Goal: Check status: Check status

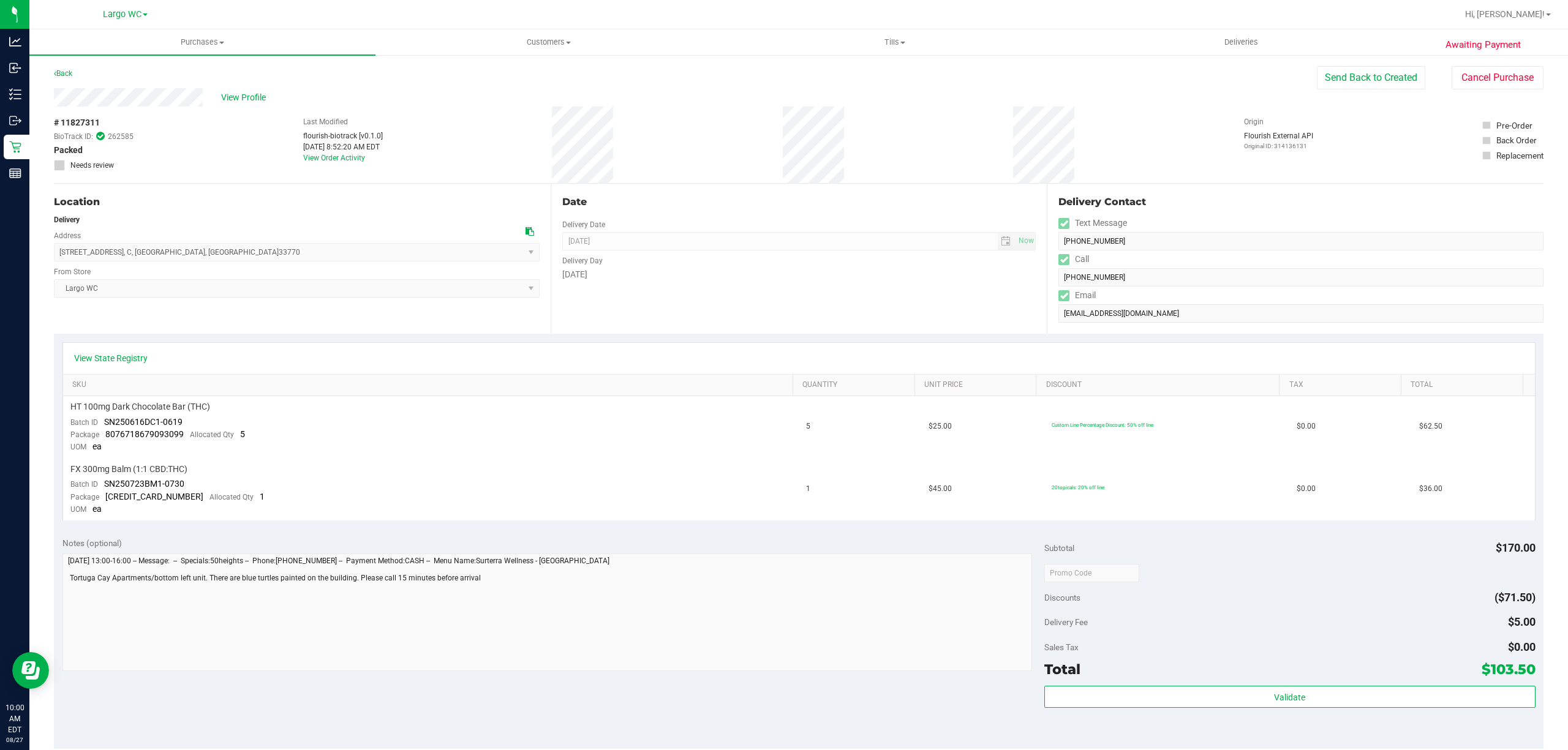
scroll to position [307, 0]
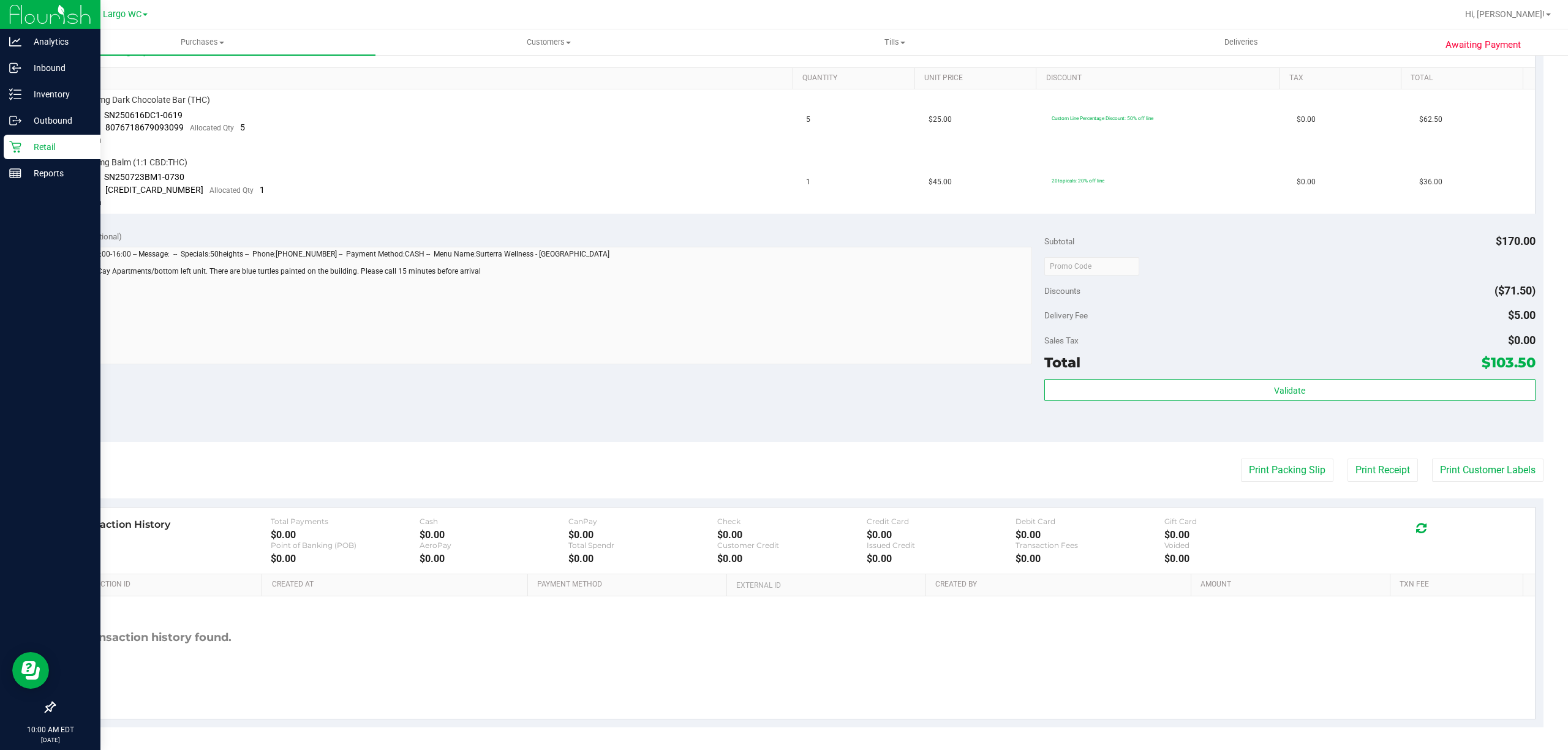
click at [21, 143] on icon at bounding box center [15, 147] width 11 height 11
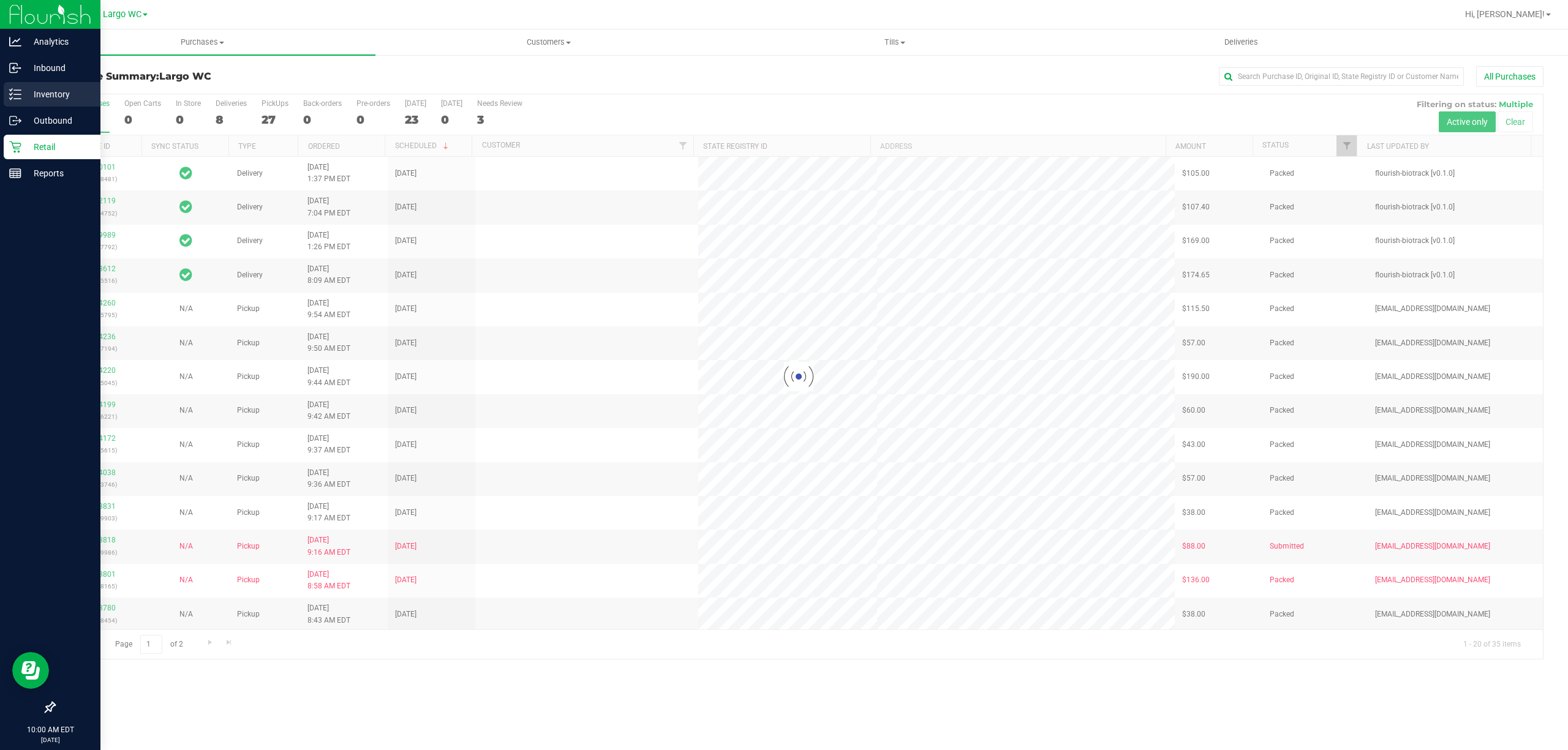
click at [16, 90] on line at bounding box center [18, 90] width 7 height 0
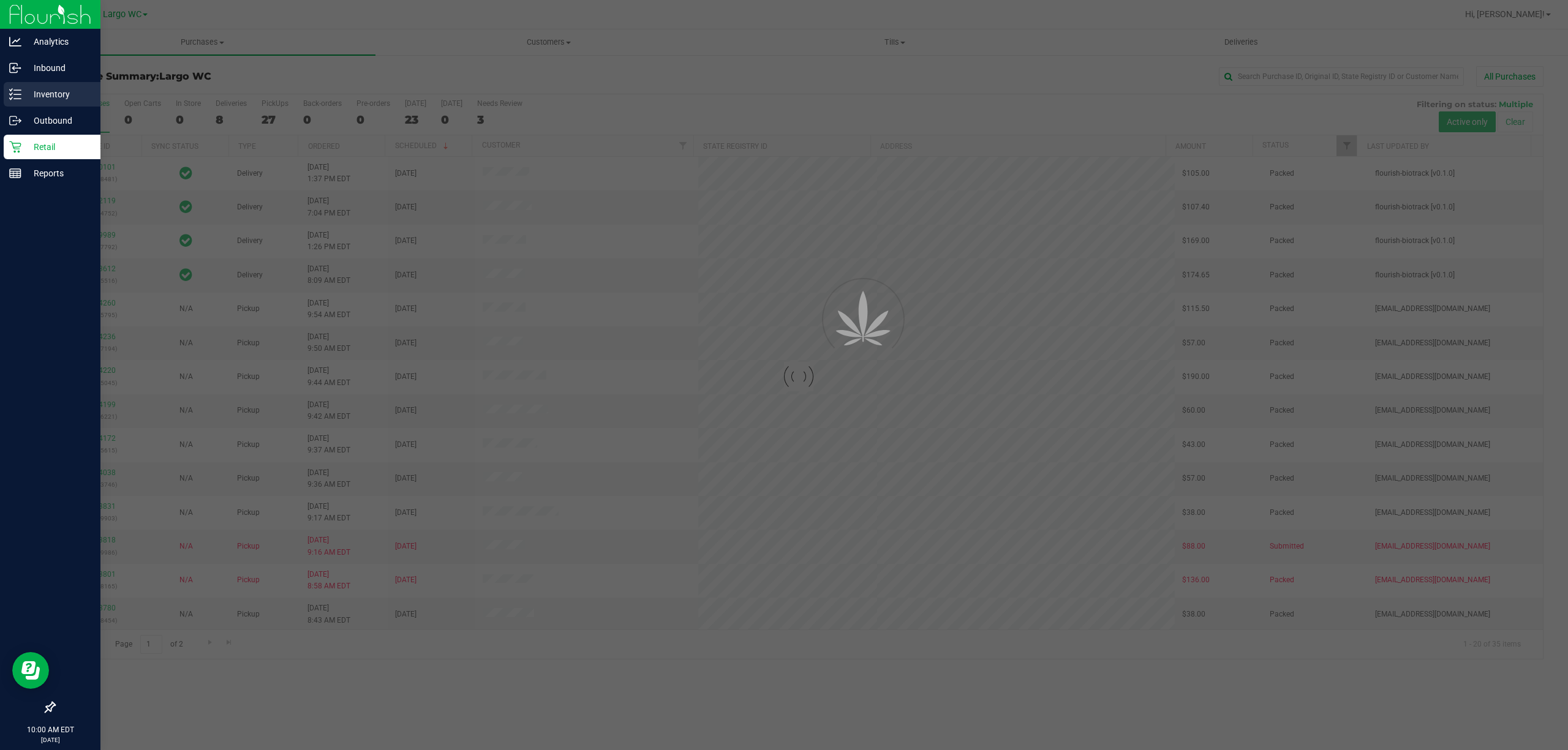
click at [16, 90] on line at bounding box center [18, 90] width 7 height 0
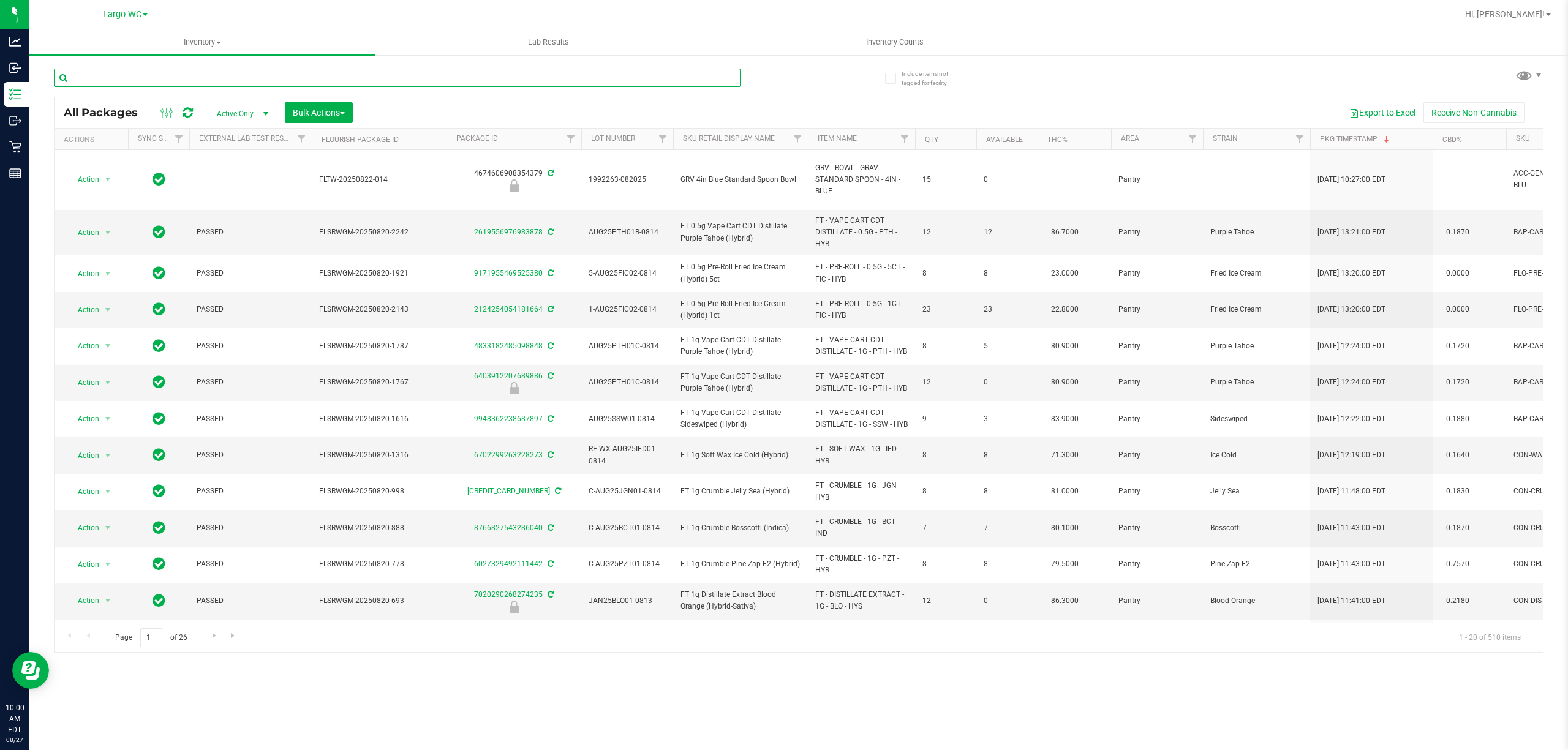
click at [302, 76] on input "text" at bounding box center [397, 78] width 687 height 18
paste input "W-JUL25ARZ01-0721"
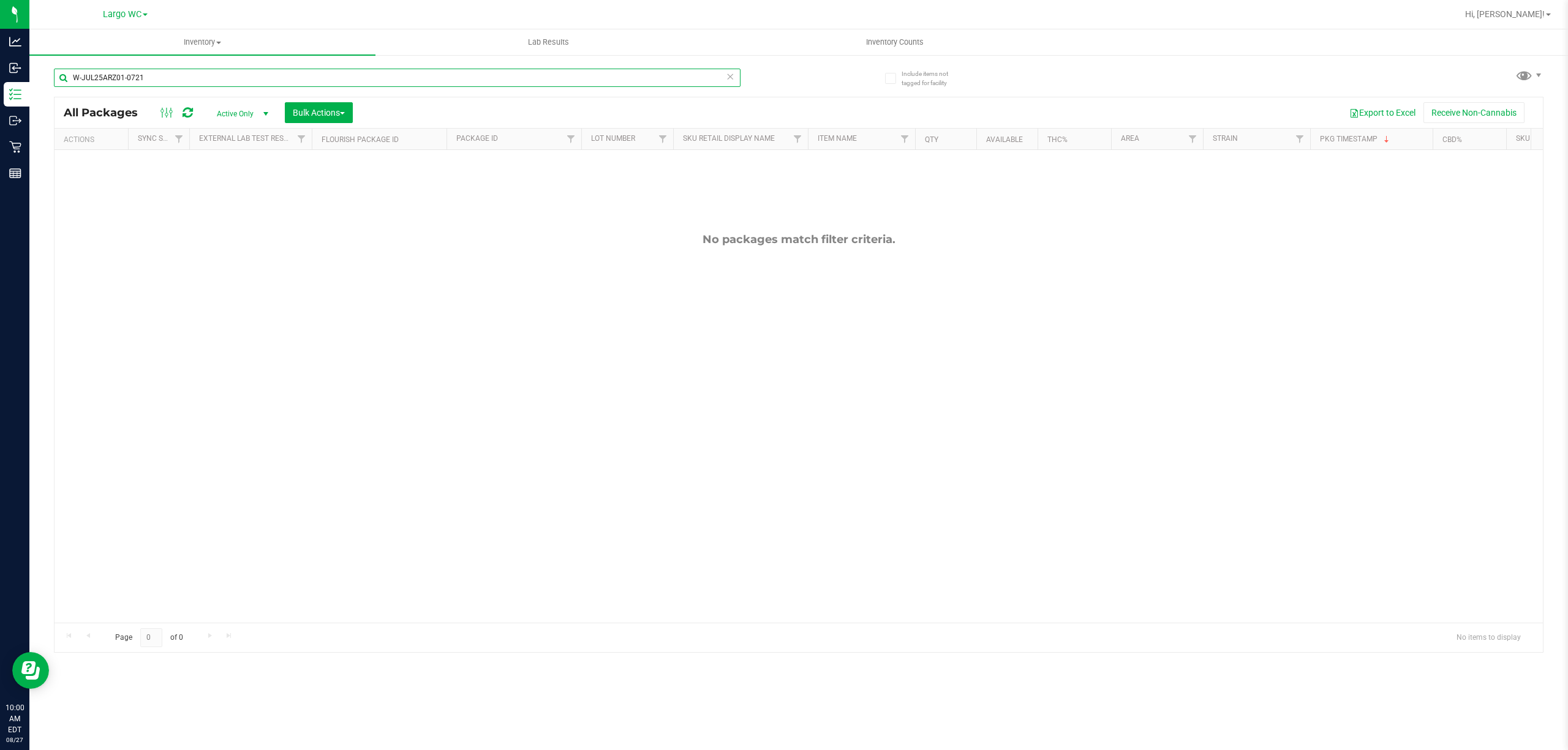
type input "W-JUL25ARZ01-0721"
click at [266, 113] on span "select" at bounding box center [266, 114] width 10 height 10
click at [236, 188] on li "All" at bounding box center [239, 188] width 66 height 18
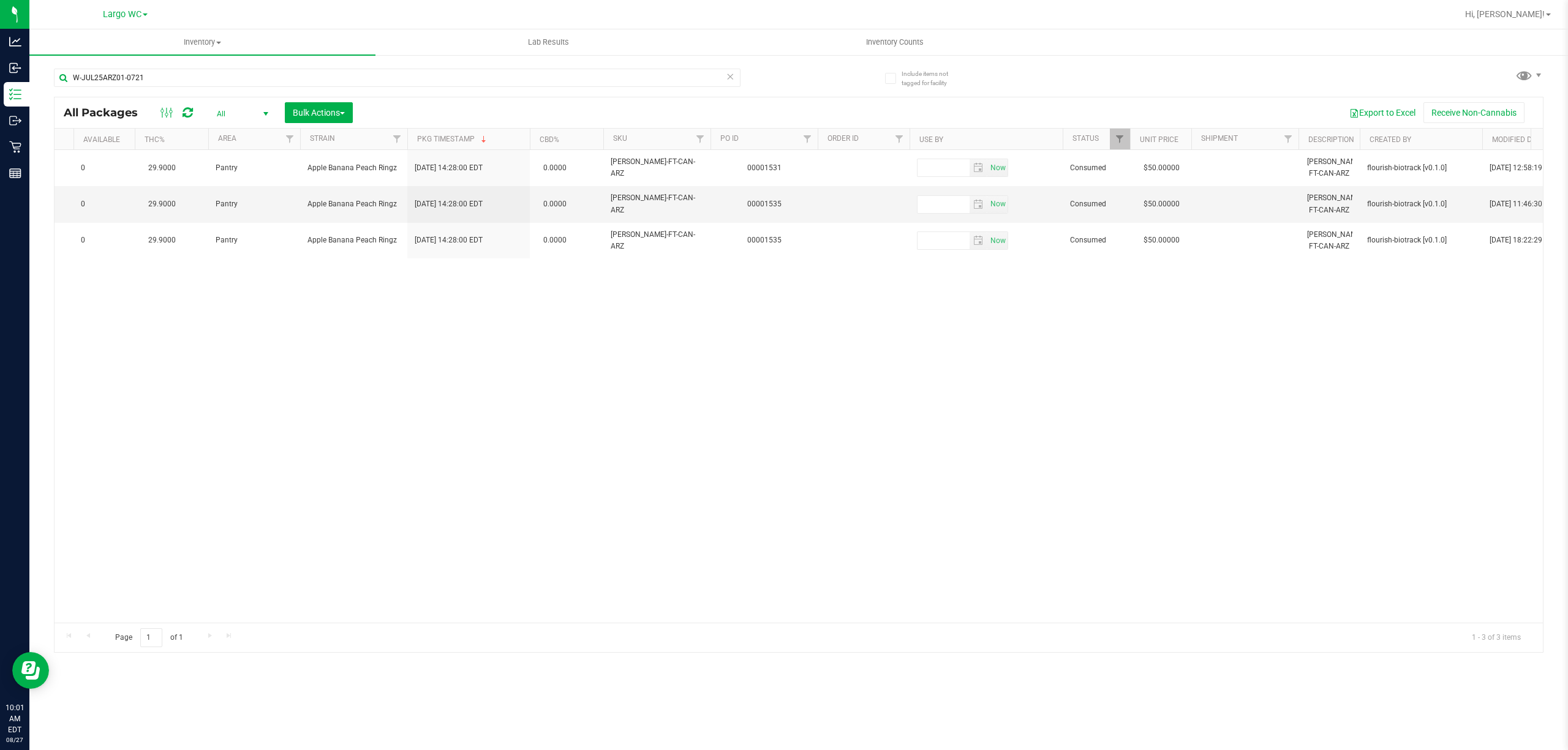
scroll to position [0, 947]
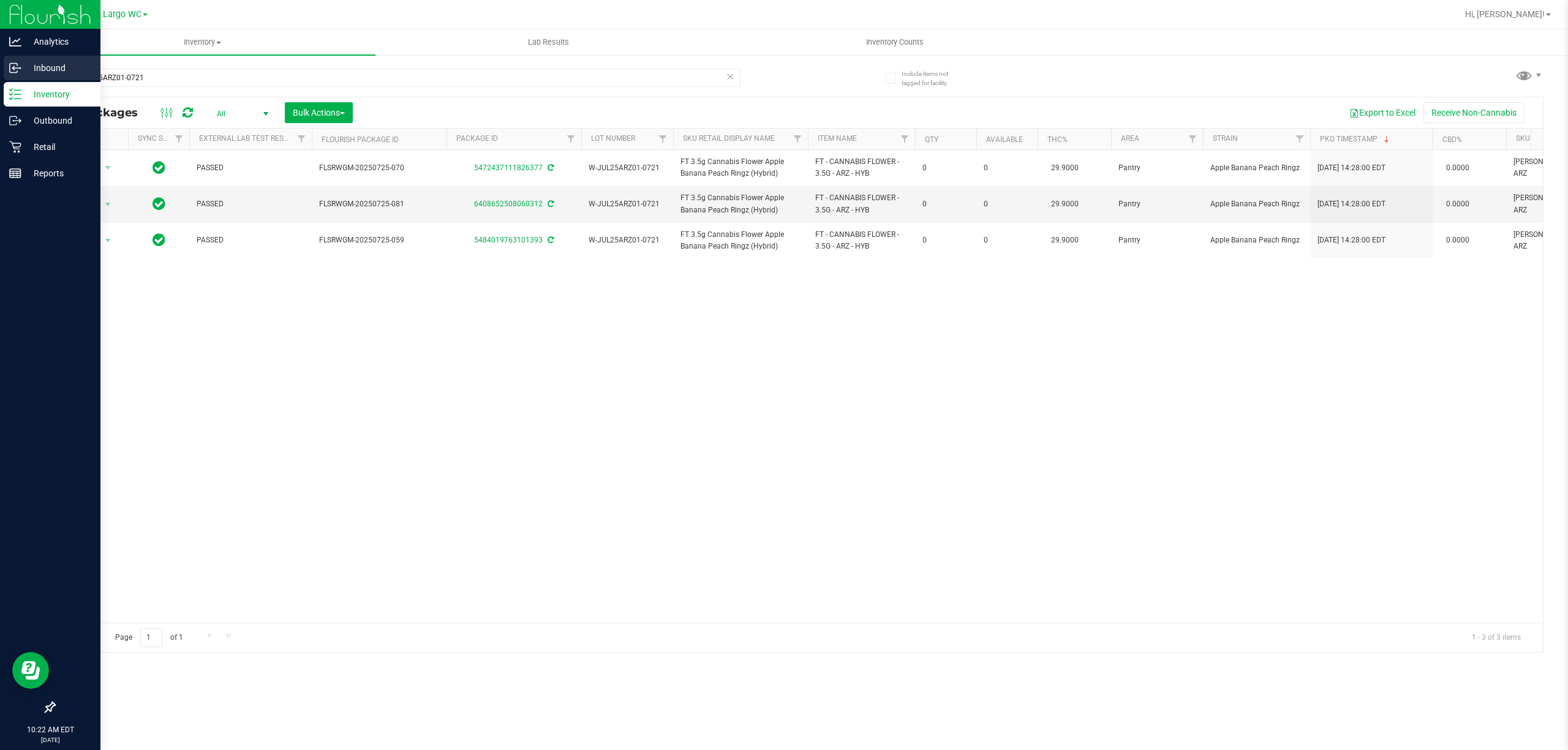
click at [13, 64] on icon at bounding box center [15, 67] width 12 height 12
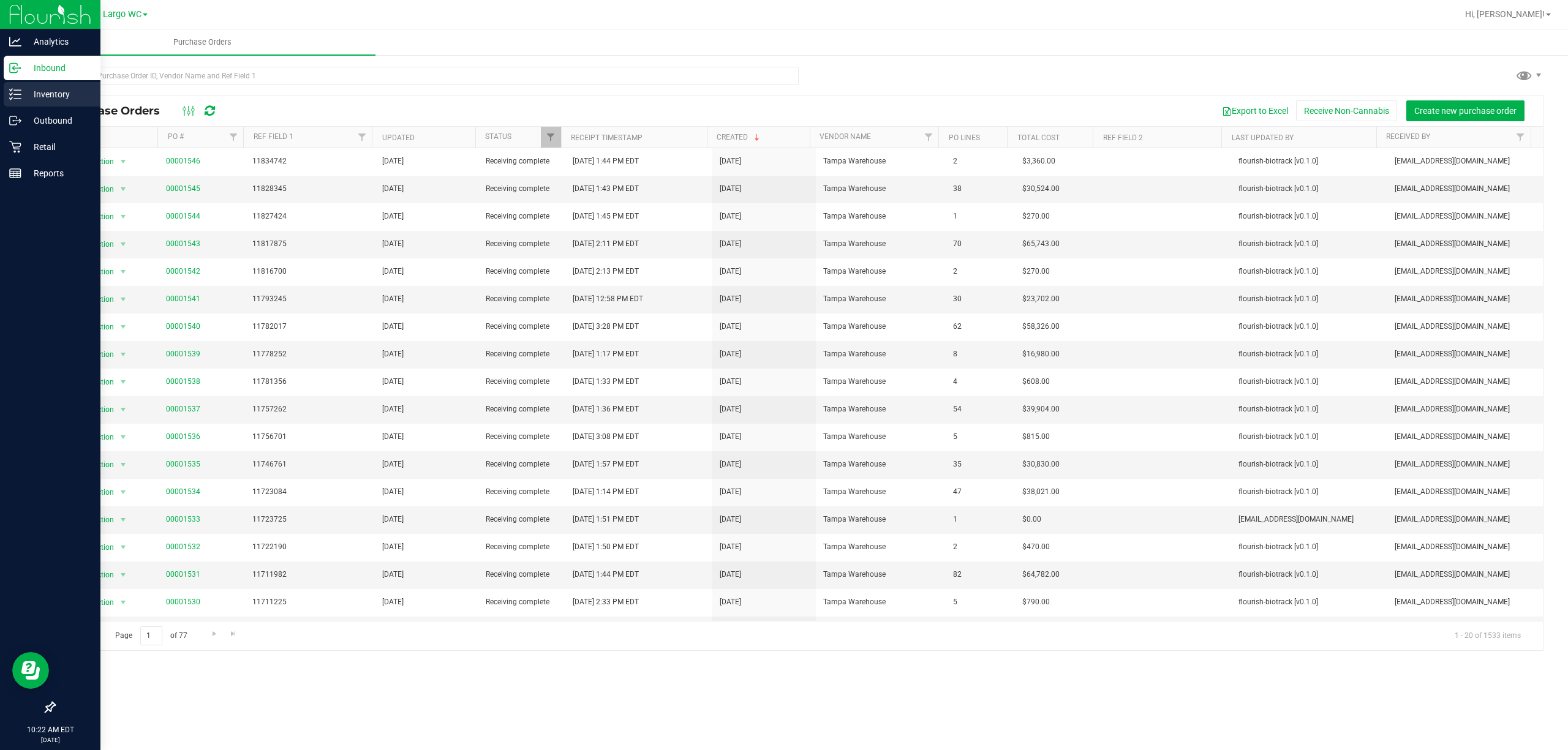
click at [18, 89] on icon at bounding box center [15, 93] width 12 height 12
